Goal: Task Accomplishment & Management: Manage account settings

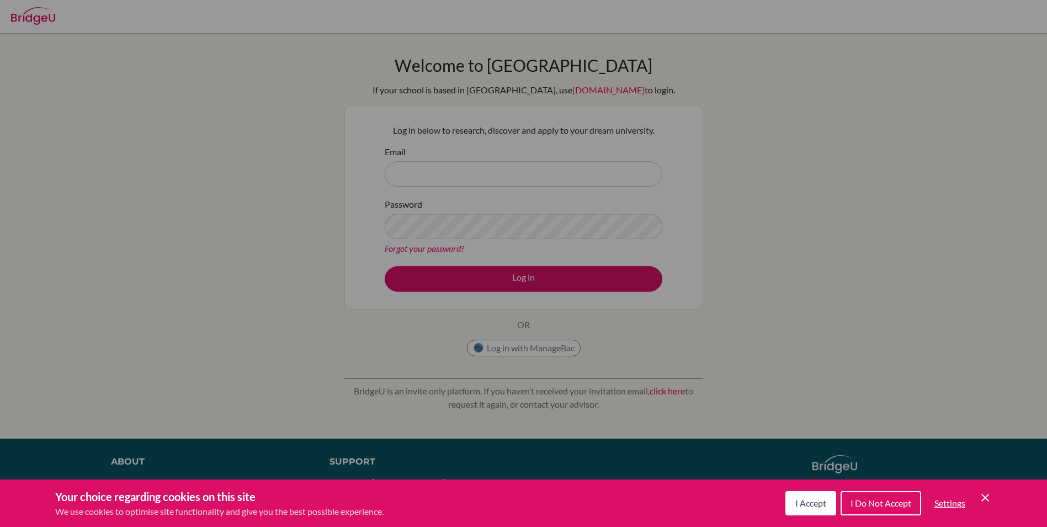
click at [808, 512] on button "I Accept" at bounding box center [810, 503] width 51 height 24
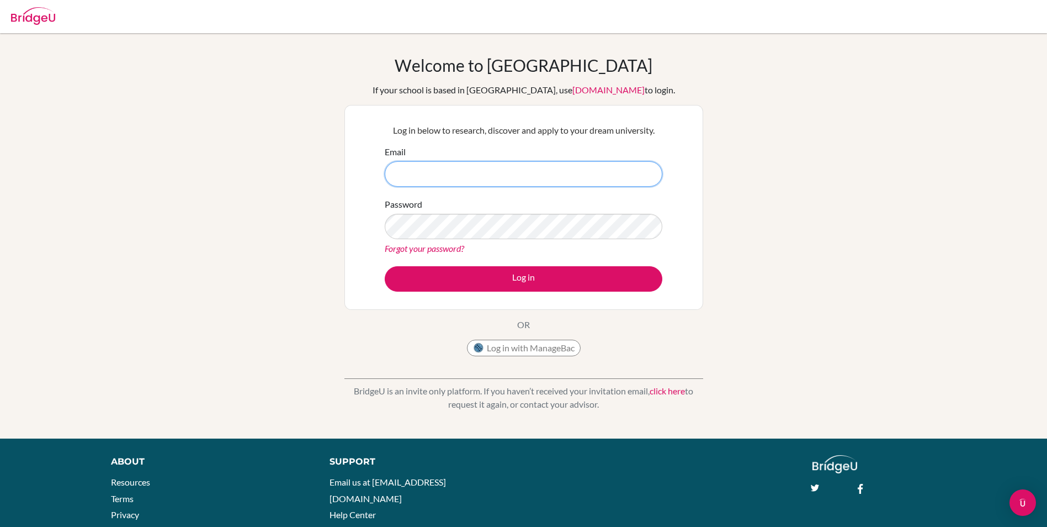
click at [498, 176] on input "Email" at bounding box center [524, 173] width 278 height 25
type input "[EMAIL_ADDRESS][DOMAIN_NAME]"
click at [385, 266] on button "Log in" at bounding box center [524, 278] width 278 height 25
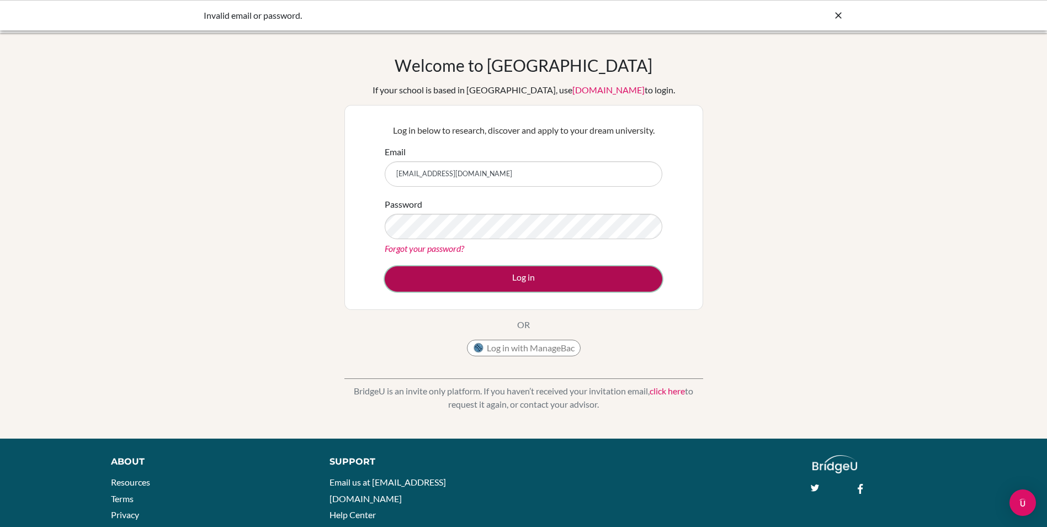
click at [557, 281] on button "Log in" at bounding box center [524, 278] width 278 height 25
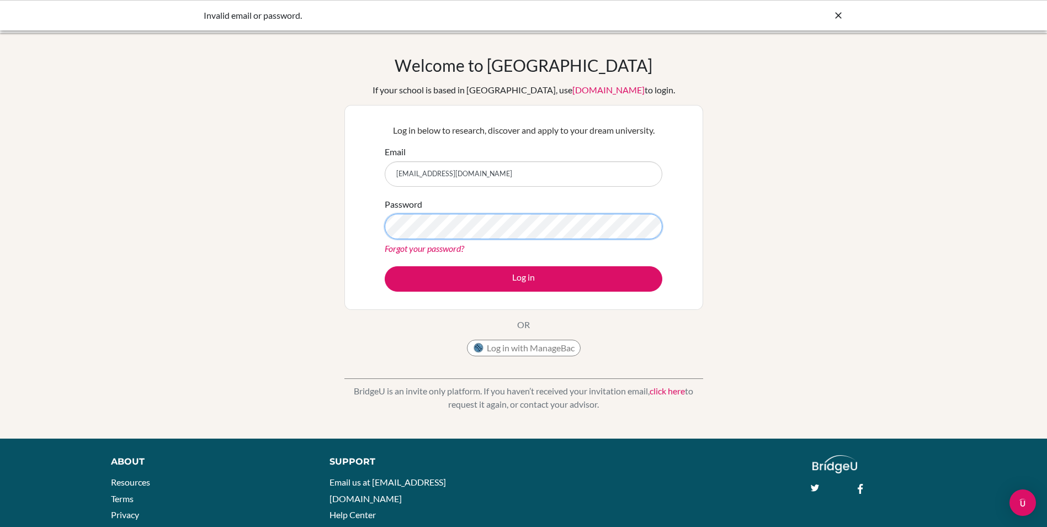
click at [385, 266] on button "Log in" at bounding box center [524, 278] width 278 height 25
click at [243, 220] on div "Welcome to [GEOGRAPHIC_DATA] If your school is based in [GEOGRAPHIC_DATA], use …" at bounding box center [523, 235] width 1047 height 361
click at [385, 266] on button "Log in" at bounding box center [524, 278] width 278 height 25
